Goal: Information Seeking & Learning: Find specific fact

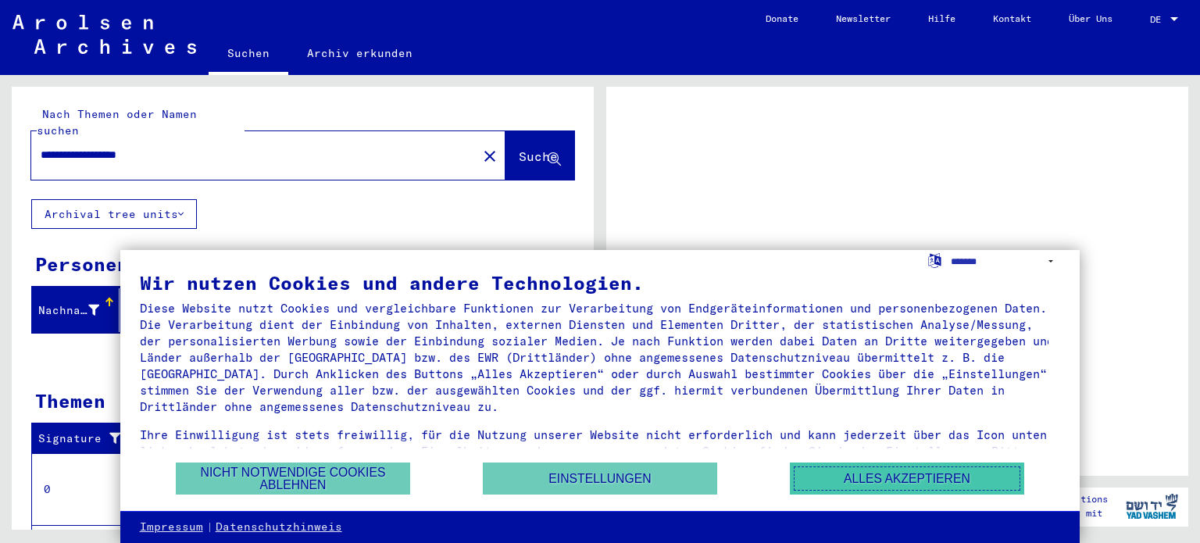
click at [850, 482] on button "Alles akzeptieren" at bounding box center [907, 478] width 234 height 32
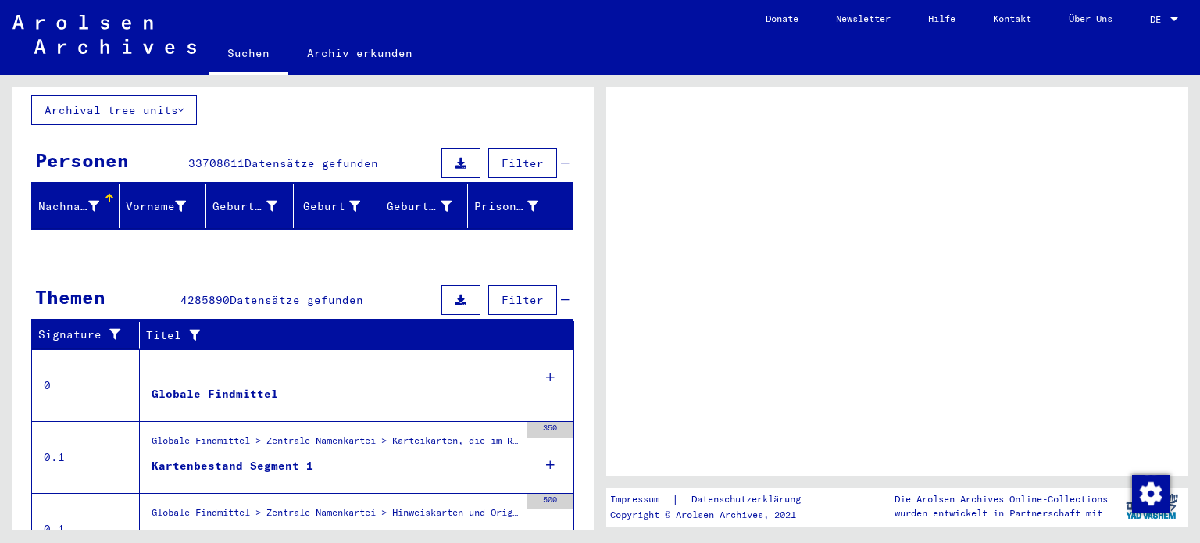
scroll to position [41, 0]
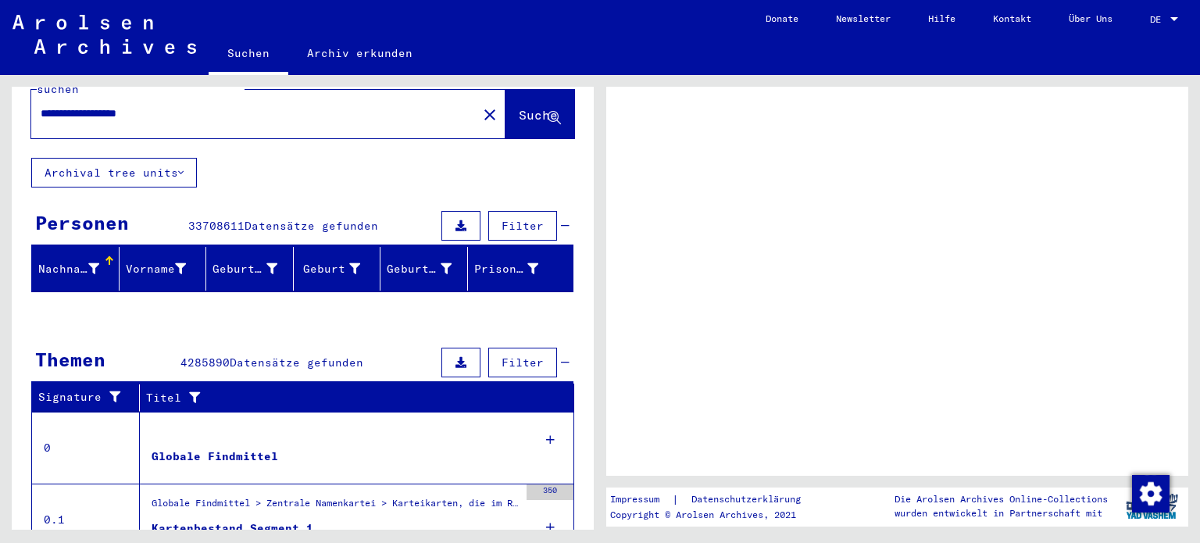
click at [102, 105] on input "**********" at bounding box center [254, 113] width 427 height 16
type input "**********"
